Goal: Check status: Check status

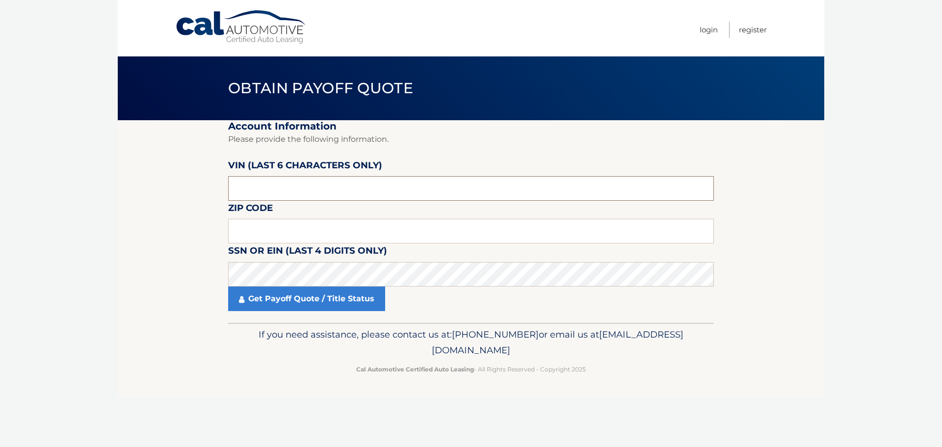
click at [358, 183] on input "text" at bounding box center [471, 188] width 486 height 25
drag, startPoint x: 375, startPoint y: 177, endPoint x: 160, endPoint y: 155, distance: 216.0
click at [162, 156] on section "Account Information Please provide the following information. VIN (last 6 chara…" at bounding box center [471, 221] width 707 height 203
click at [253, 181] on input "text" at bounding box center [471, 188] width 486 height 25
type input "051003"
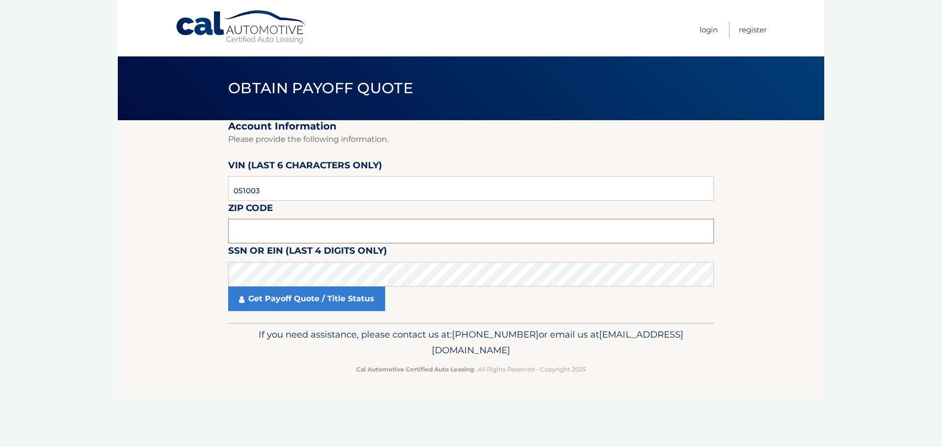
click at [322, 235] on input "text" at bounding box center [471, 231] width 486 height 25
type input "11801"
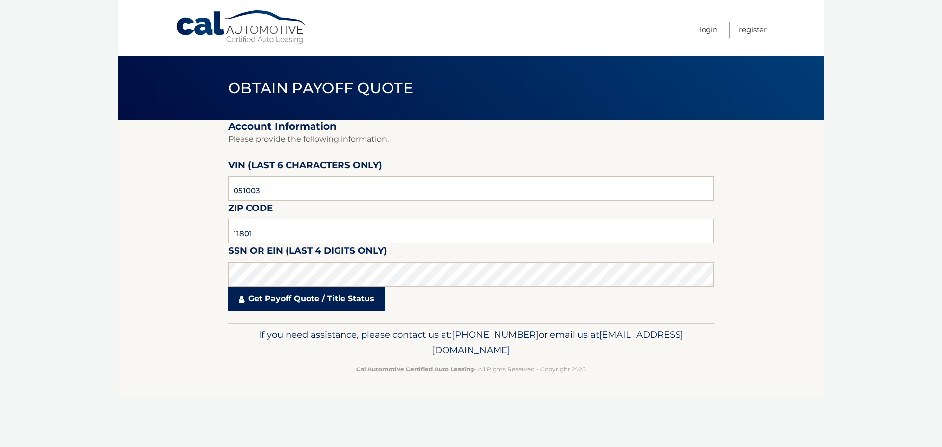
click at [325, 302] on link "Get Payoff Quote / Title Status" at bounding box center [306, 299] width 157 height 25
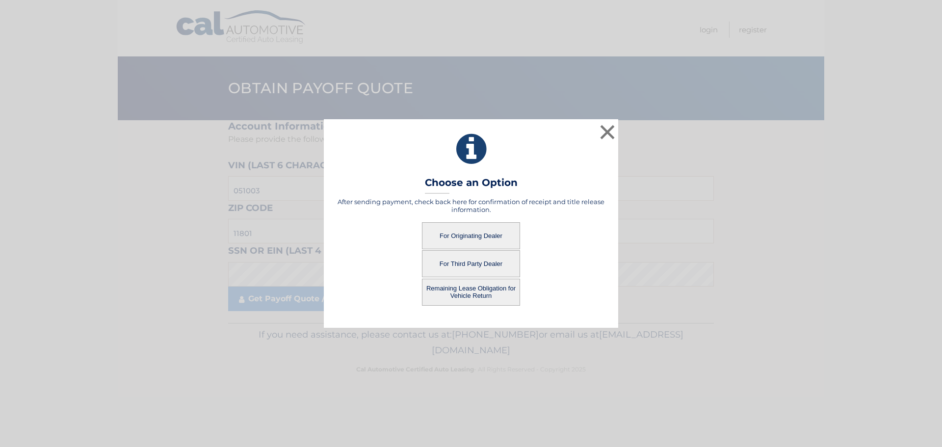
click at [469, 234] on button "For Originating Dealer" at bounding box center [471, 235] width 98 height 27
click at [474, 238] on button "For Originating Dealer" at bounding box center [471, 235] width 98 height 27
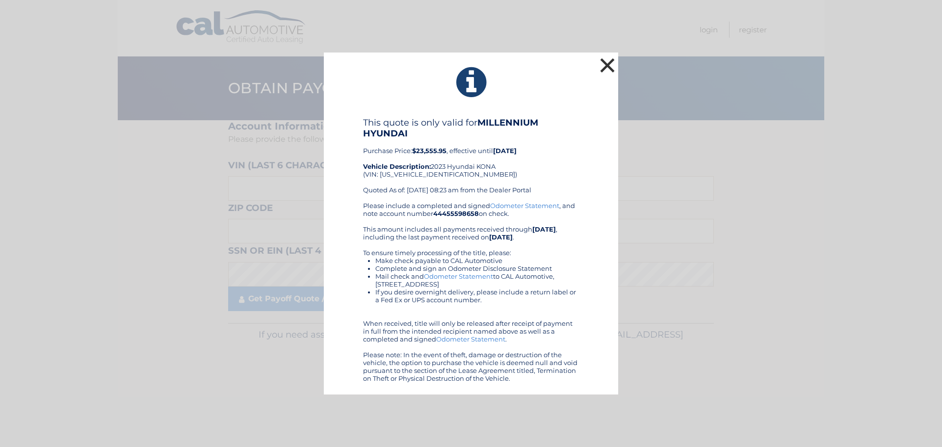
click at [605, 68] on button "×" at bounding box center [608, 65] width 20 height 20
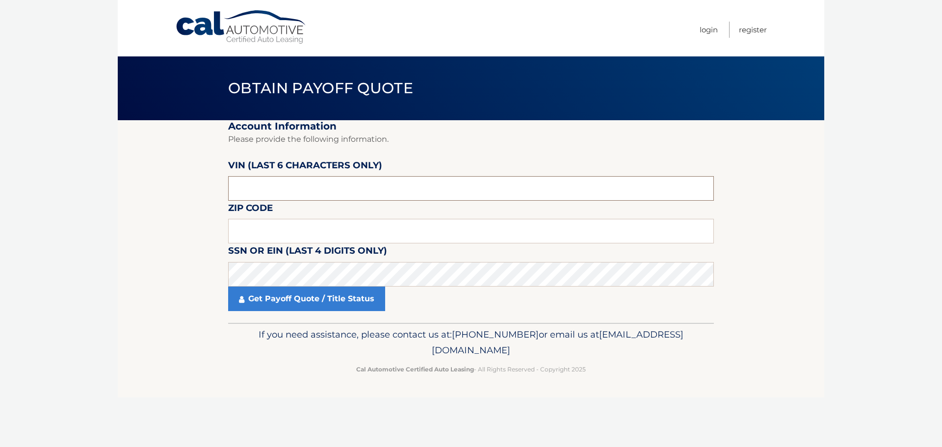
click at [329, 190] on input "text" at bounding box center [471, 188] width 486 height 25
click at [276, 231] on input "text" at bounding box center [471, 231] width 486 height 25
type input "11801"
click at [587, 176] on input "text" at bounding box center [471, 188] width 486 height 25
click at [412, 189] on input "text" at bounding box center [471, 188] width 486 height 25
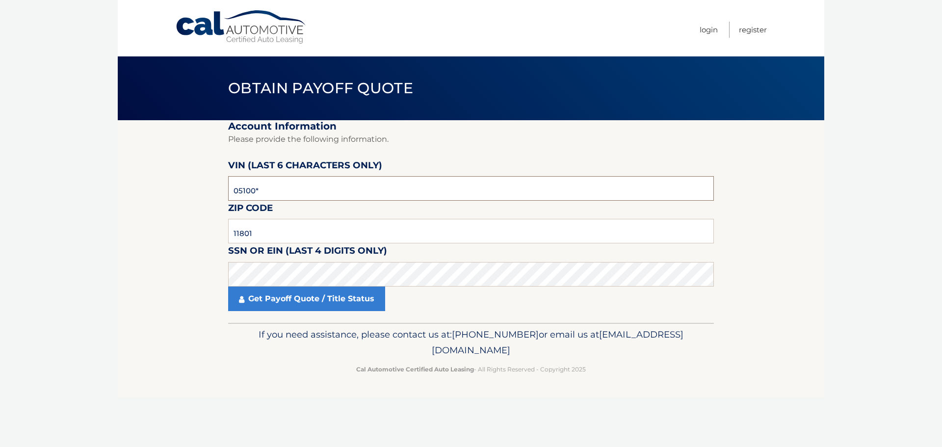
type input "051003"
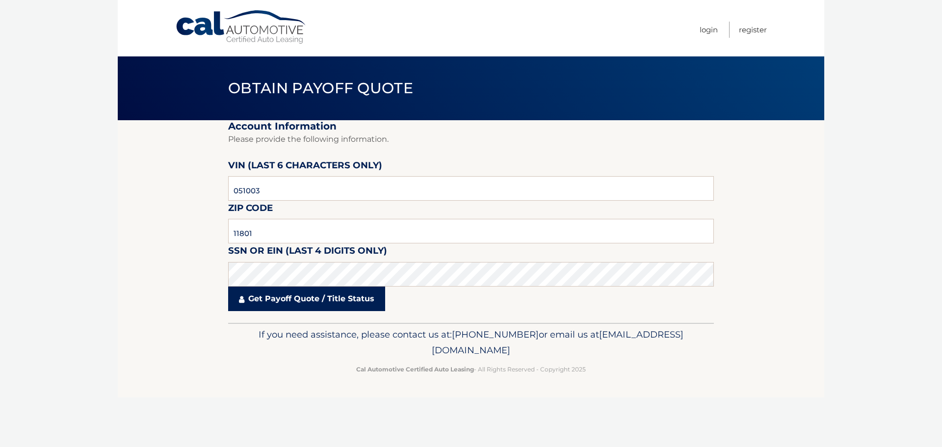
click at [299, 294] on link "Get Payoff Quote / Title Status" at bounding box center [306, 299] width 157 height 25
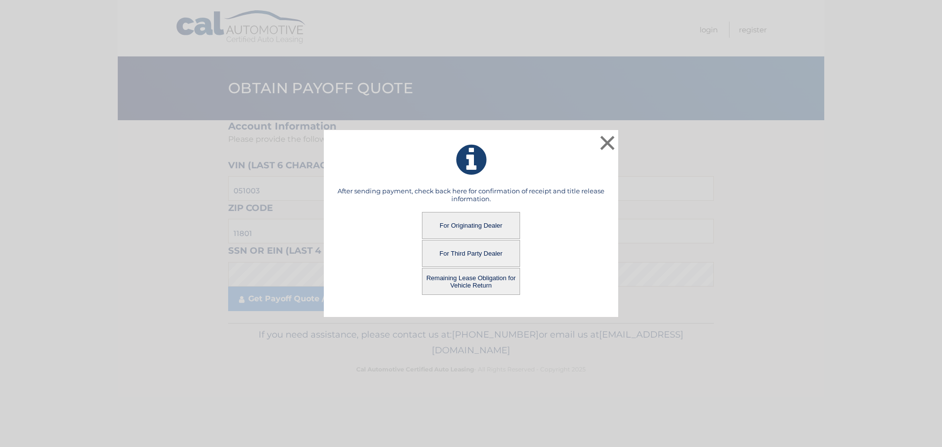
click at [465, 281] on button "Remaining Lease Obligation for Vehicle Return" at bounding box center [471, 281] width 98 height 27
click at [458, 279] on button "Remaining Lease Obligation for Vehicle Return" at bounding box center [471, 281] width 98 height 27
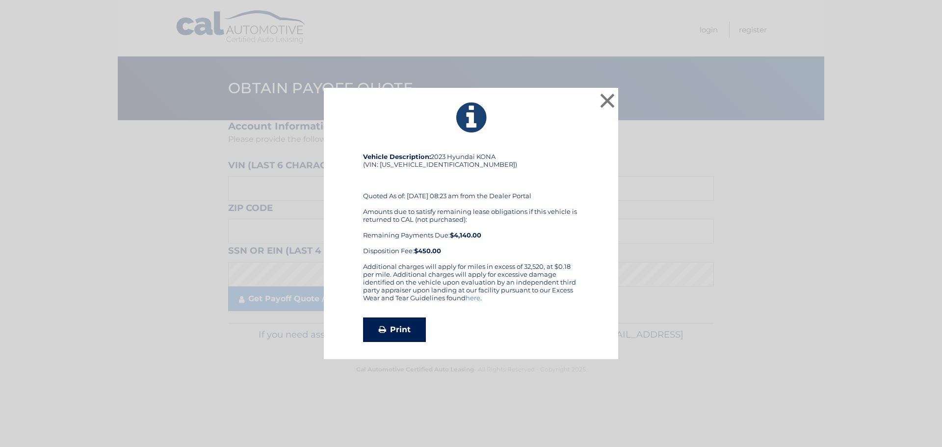
click at [405, 330] on link "Print" at bounding box center [394, 329] width 63 height 25
